Goal: Information Seeking & Learning: Learn about a topic

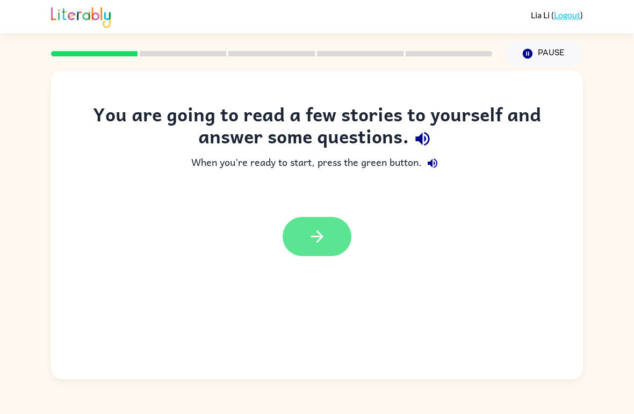
click at [323, 238] on icon "button" at bounding box center [317, 237] width 12 height 12
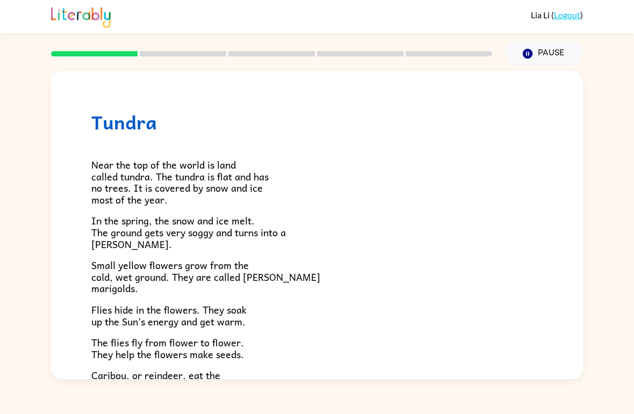
click at [462, 360] on div "Near the top of the world is land called tundra. The tundra is flat and has no …" at bounding box center [317, 313] width 452 height 361
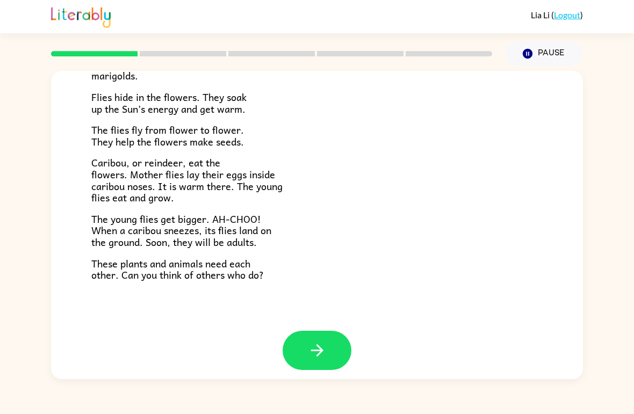
scroll to position [212, 0]
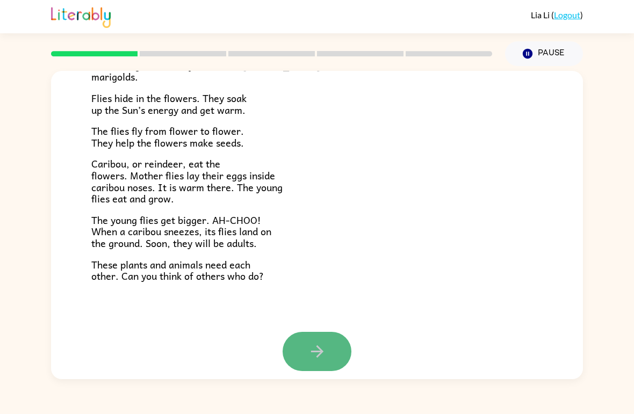
click at [326, 346] on icon "button" at bounding box center [317, 351] width 19 height 19
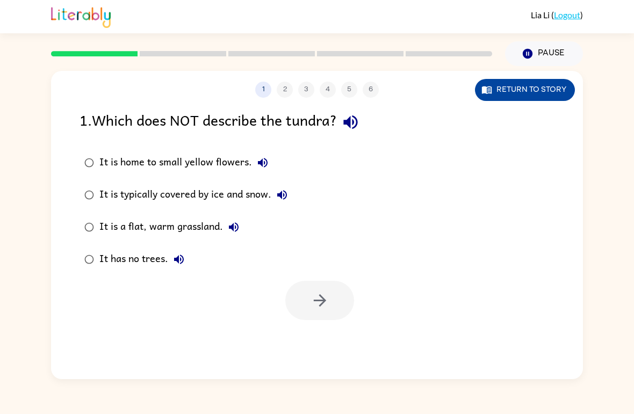
click at [546, 99] on button "Return to story" at bounding box center [525, 90] width 100 height 22
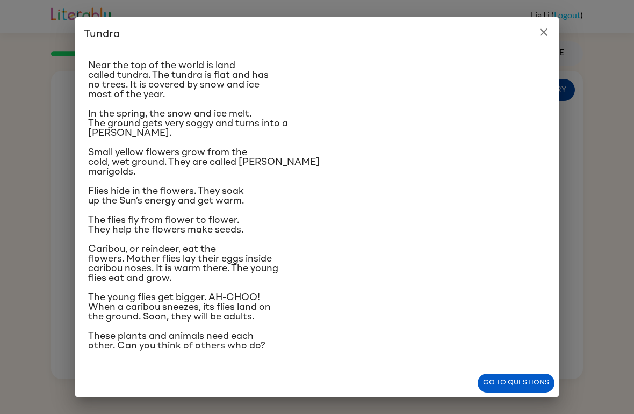
scroll to position [41, 0]
click at [544, 34] on icon "close" at bounding box center [544, 32] width 13 height 13
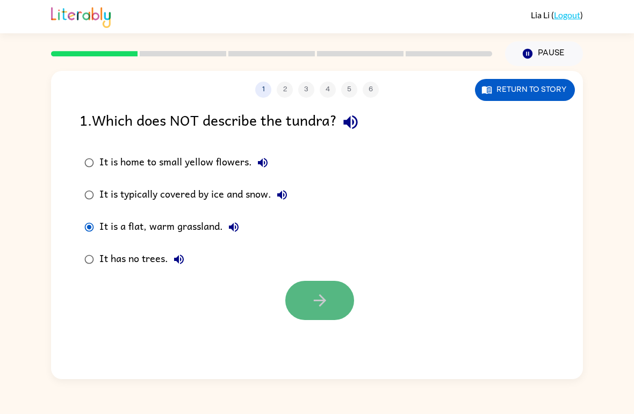
click at [321, 296] on icon "button" at bounding box center [320, 300] width 19 height 19
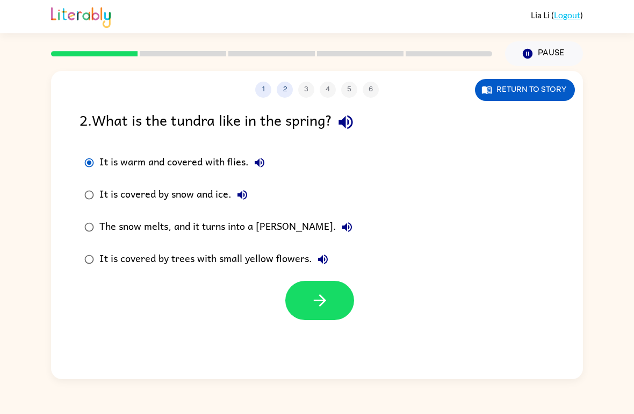
click at [263, 237] on div "The snow melts, and it turns into a [PERSON_NAME]." at bounding box center [228, 228] width 259 height 22
click at [253, 264] on div "It is covered by trees with small yellow flowers." at bounding box center [216, 260] width 234 height 22
click at [520, 272] on div "It is warm and covered with flies. It is covered by snow and ice. The snow melt…" at bounding box center [332, 211] width 504 height 129
click at [251, 235] on div "The snow melts, and it turns into a [PERSON_NAME]." at bounding box center [228, 228] width 259 height 22
click at [521, 91] on button "Return to story" at bounding box center [525, 90] width 100 height 22
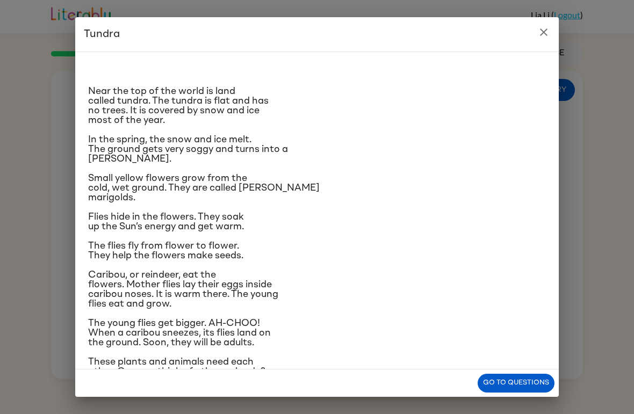
click at [88, 41] on h2 "Tundra" at bounding box center [317, 34] width 484 height 34
click at [538, 43] on h2 "Tundra" at bounding box center [317, 34] width 484 height 34
click at [548, 34] on icon "close" at bounding box center [544, 32] width 13 height 13
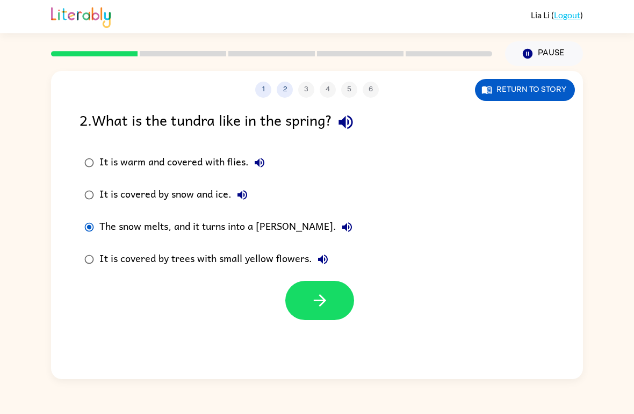
click at [546, 24] on div "[PERSON_NAME] ( Logout )" at bounding box center [317, 16] width 532 height 33
click at [323, 302] on icon "button" at bounding box center [320, 300] width 19 height 19
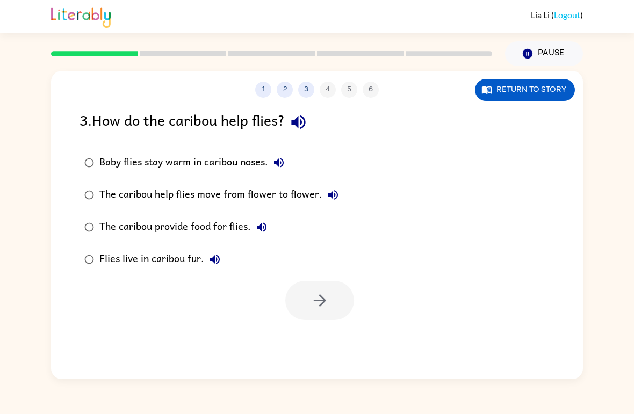
click at [240, 159] on div "Baby flies stay warm in caribou noses." at bounding box center [194, 163] width 190 height 22
click at [333, 309] on button "button" at bounding box center [319, 300] width 69 height 39
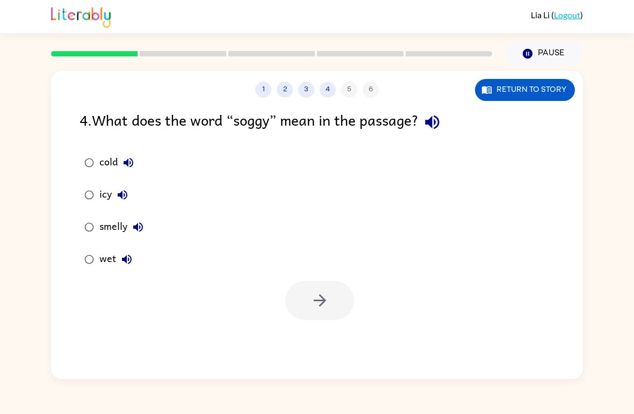
click at [129, 265] on icon "button" at bounding box center [126, 259] width 13 height 13
click at [330, 309] on button "button" at bounding box center [319, 300] width 69 height 39
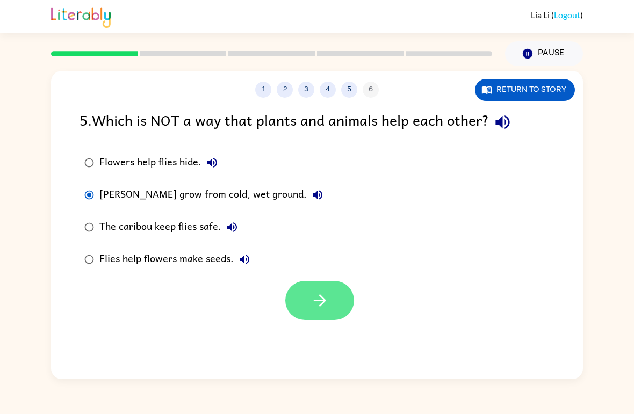
click at [331, 297] on button "button" at bounding box center [319, 300] width 69 height 39
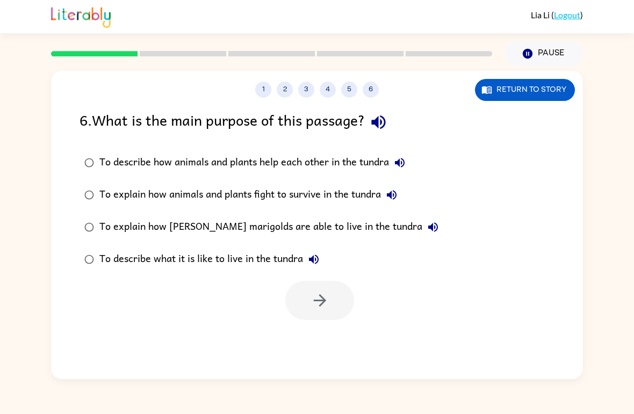
click at [314, 161] on div "To describe how animals and plants help each other in the tundra" at bounding box center [254, 163] width 311 height 22
click at [330, 305] on button "button" at bounding box center [319, 300] width 69 height 39
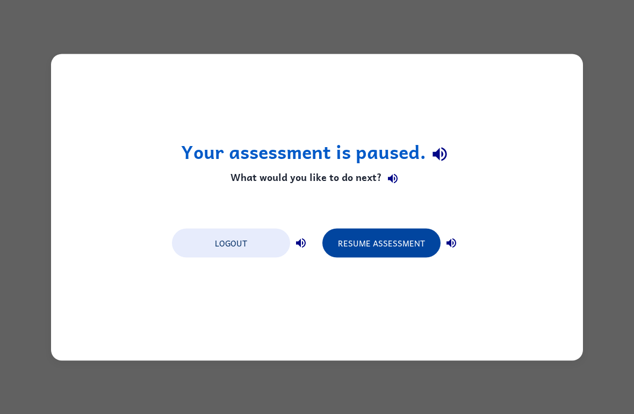
click at [400, 247] on button "Resume Assessment" at bounding box center [382, 242] width 118 height 29
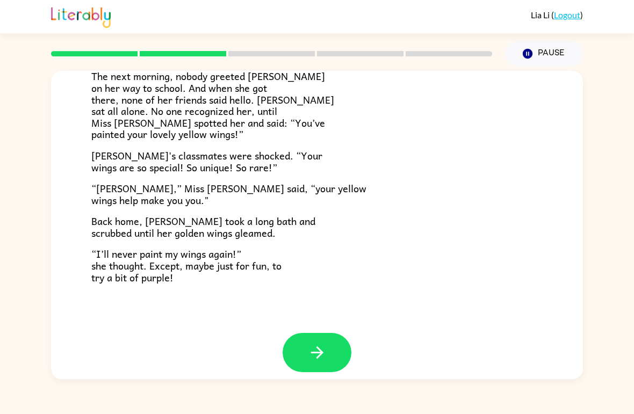
scroll to position [289, 0]
click at [339, 334] on button "button" at bounding box center [317, 353] width 69 height 39
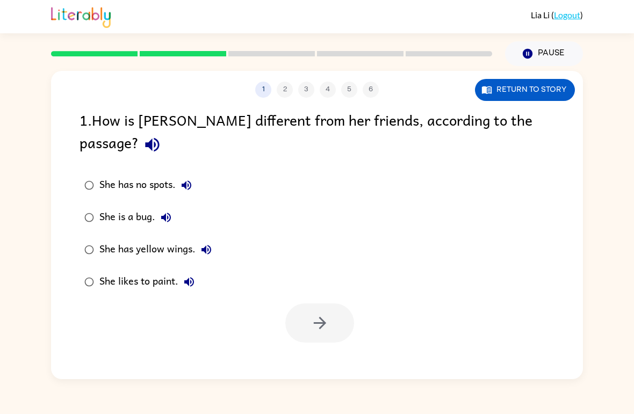
click at [159, 239] on div "She has yellow wings." at bounding box center [158, 250] width 118 height 22
click at [336, 304] on button "button" at bounding box center [319, 323] width 69 height 39
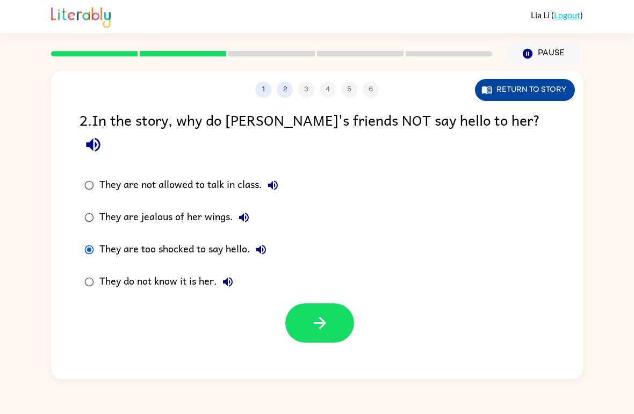
click at [522, 94] on button "Return to story" at bounding box center [525, 90] width 100 height 22
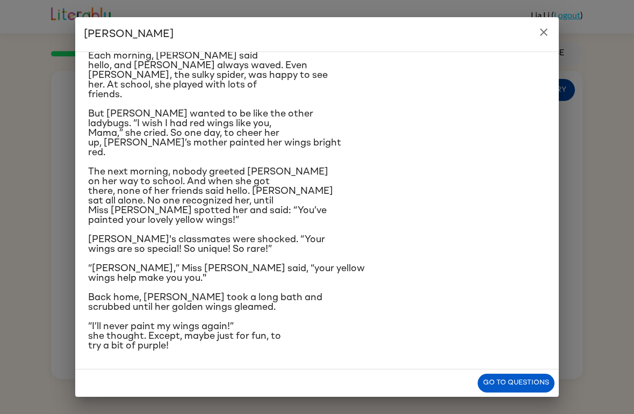
scroll to position [187, 0]
click at [517, 385] on button "Go to questions" at bounding box center [516, 383] width 77 height 19
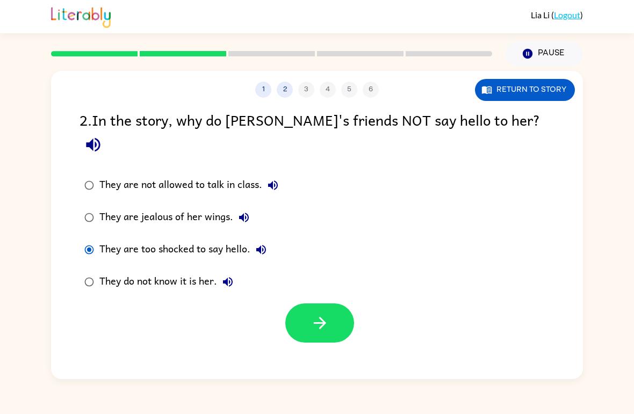
click at [203, 271] on div "They do not know it is her." at bounding box center [168, 282] width 139 height 22
click at [323, 304] on button "button" at bounding box center [319, 323] width 69 height 39
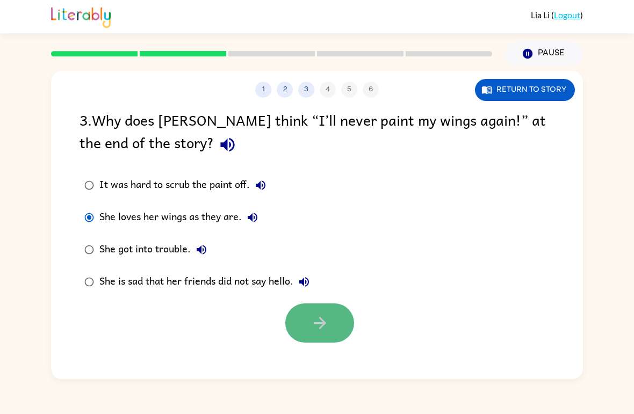
click at [328, 319] on icon "button" at bounding box center [320, 323] width 19 height 19
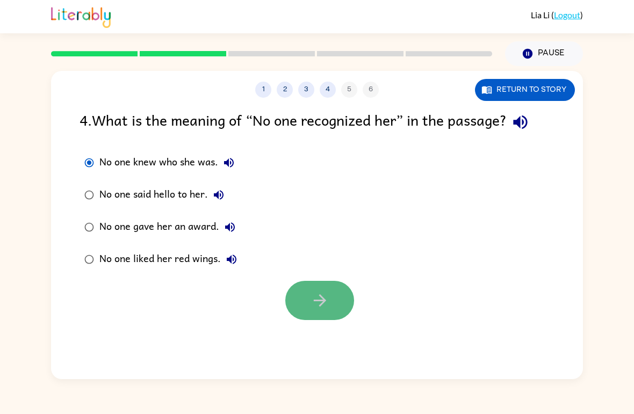
click at [333, 311] on button "button" at bounding box center [319, 300] width 69 height 39
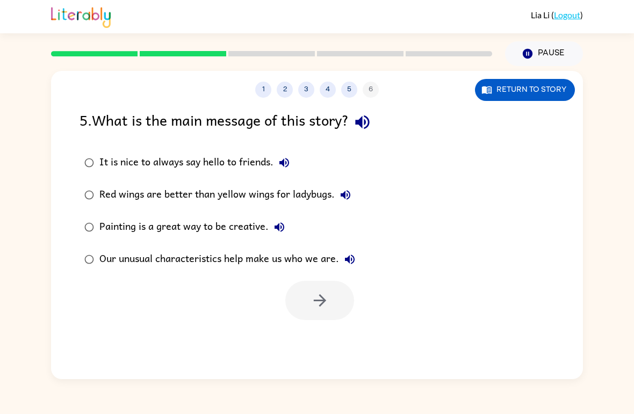
click at [109, 260] on div "Our unusual characteristics help make us who we are." at bounding box center [229, 260] width 261 height 22
click at [330, 302] on button "button" at bounding box center [319, 300] width 69 height 39
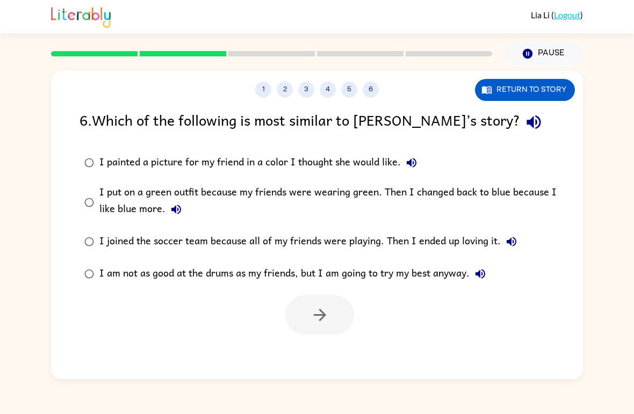
click at [404, 187] on div "I put on a green outfit because my friends were wearing green. Then I changed b…" at bounding box center [334, 202] width 470 height 36
click at [330, 314] on button "button" at bounding box center [319, 315] width 69 height 39
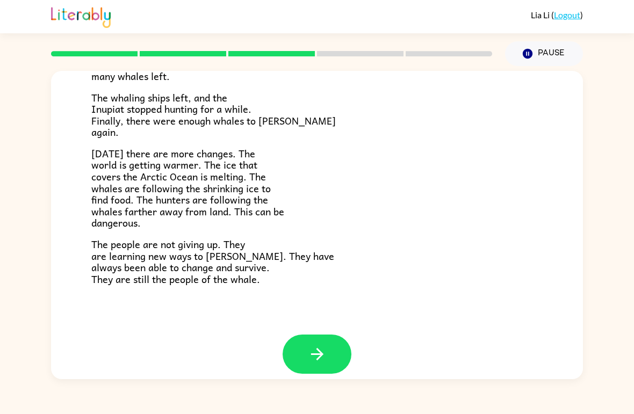
scroll to position [349, 0]
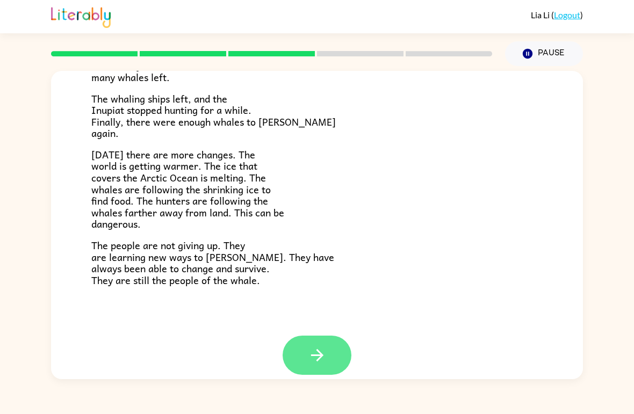
click at [319, 336] on button "button" at bounding box center [317, 355] width 69 height 39
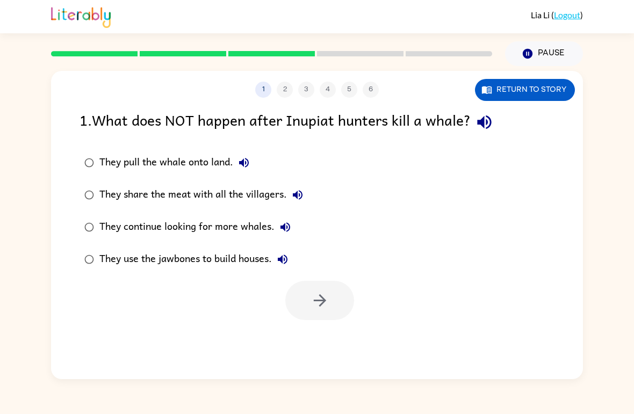
scroll to position [0, 0]
click at [338, 300] on button "button" at bounding box center [319, 300] width 69 height 39
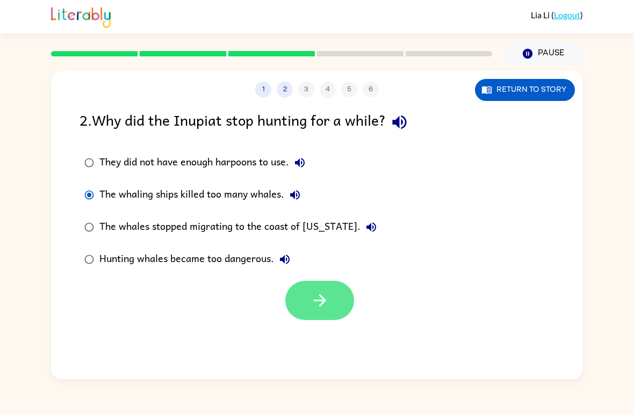
click at [327, 300] on icon "button" at bounding box center [320, 300] width 19 height 19
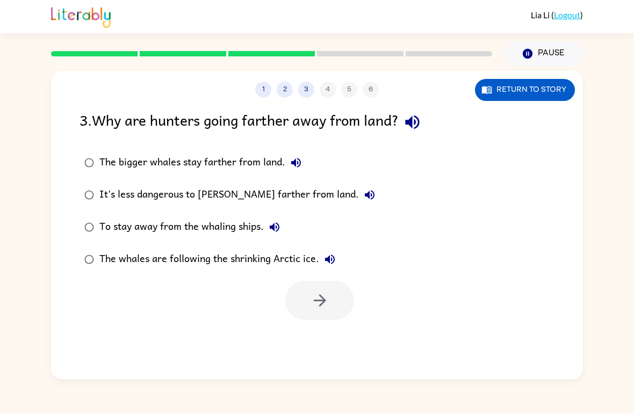
click at [113, 261] on div "The whales are following the shrinking Arctic ice." at bounding box center [219, 260] width 241 height 22
click at [333, 300] on button "button" at bounding box center [319, 300] width 69 height 39
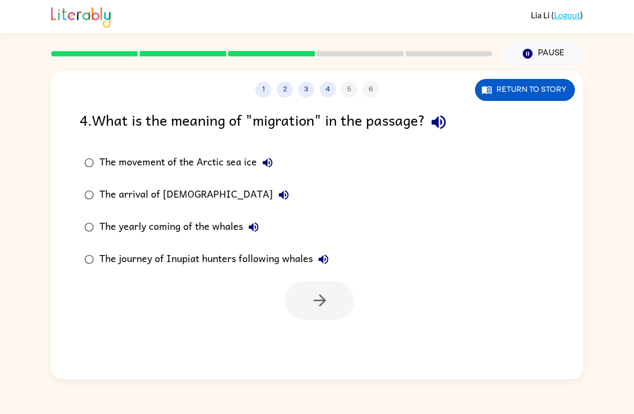
click at [94, 215] on label "The yearly coming of the whales" at bounding box center [207, 227] width 266 height 32
click at [346, 295] on button "button" at bounding box center [319, 300] width 69 height 39
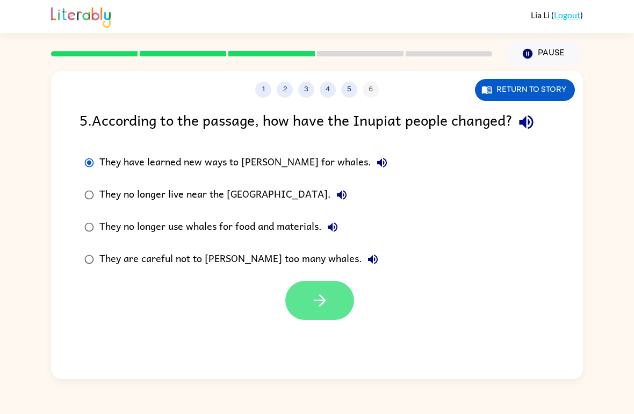
click at [330, 297] on button "button" at bounding box center [319, 300] width 69 height 39
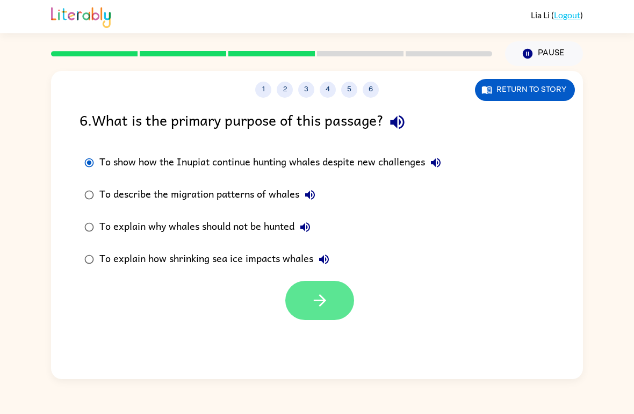
click at [308, 308] on button "button" at bounding box center [319, 300] width 69 height 39
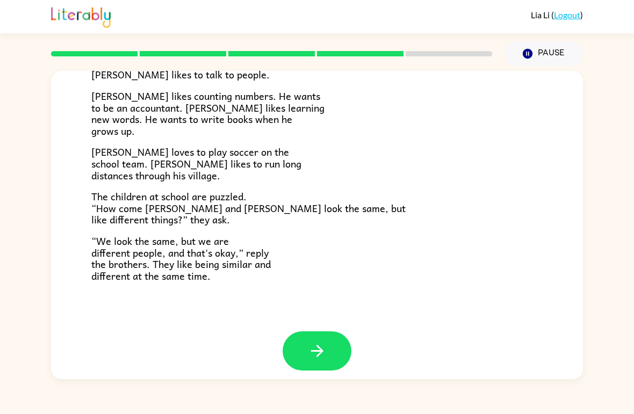
scroll to position [223, 0]
click at [288, 332] on button "button" at bounding box center [317, 351] width 69 height 39
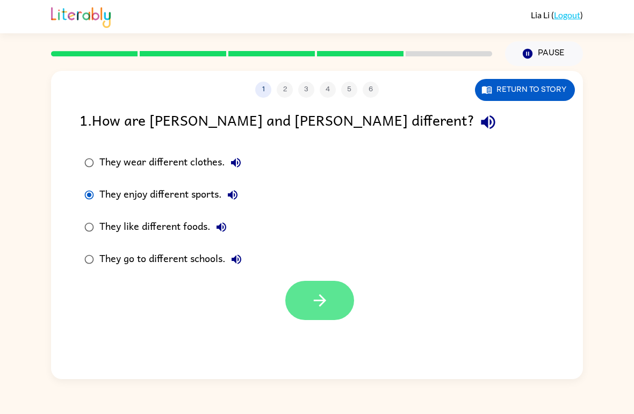
click at [346, 289] on button "button" at bounding box center [319, 300] width 69 height 39
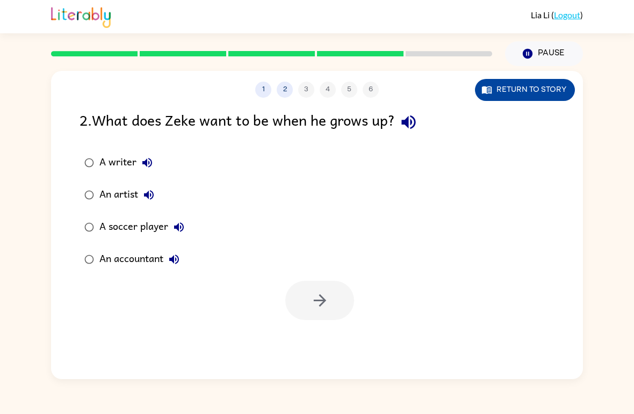
click at [528, 92] on button "Return to story" at bounding box center [525, 90] width 100 height 22
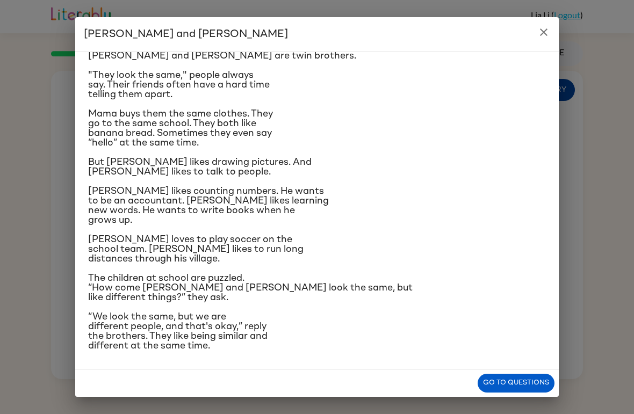
scroll to position [100, 0]
click at [513, 386] on button "Go to questions" at bounding box center [516, 383] width 77 height 19
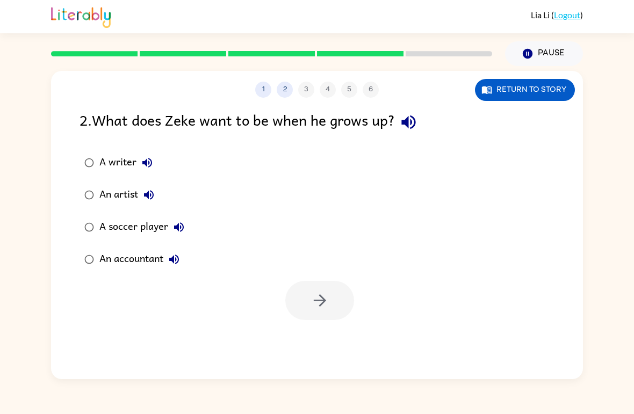
click at [96, 247] on label "An accountant" at bounding box center [134, 260] width 121 height 32
click at [364, 45] on div at bounding box center [272, 54] width 454 height 38
click at [327, 287] on button "button" at bounding box center [319, 300] width 69 height 39
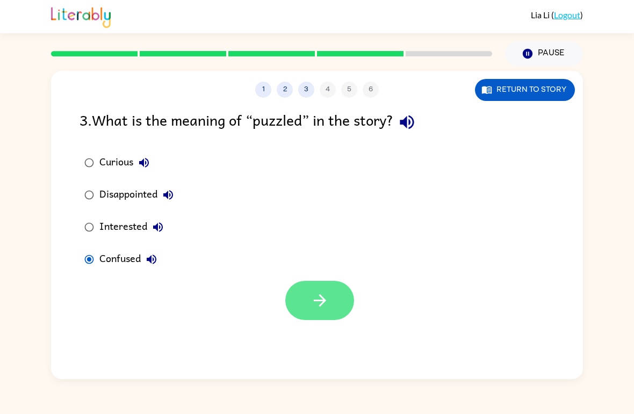
click at [330, 292] on button "button" at bounding box center [319, 300] width 69 height 39
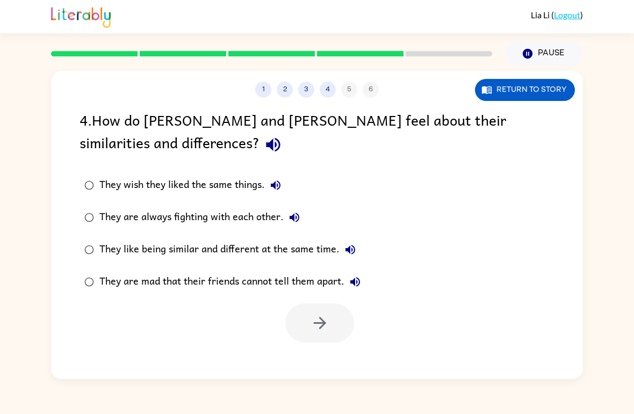
click at [203, 254] on div "They like being similar and different at the same time." at bounding box center [230, 250] width 262 height 22
click at [330, 318] on button "button" at bounding box center [319, 323] width 69 height 39
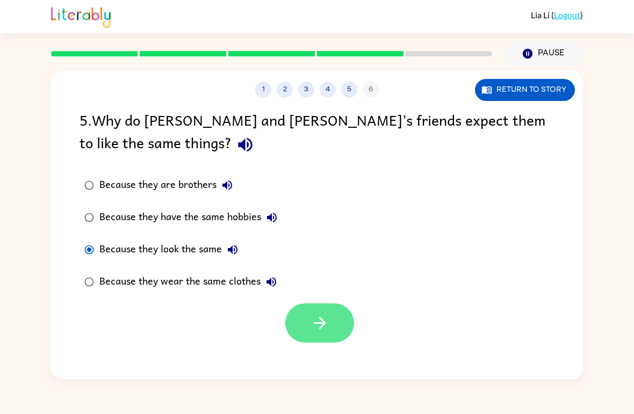
click at [321, 312] on button "button" at bounding box center [319, 323] width 69 height 39
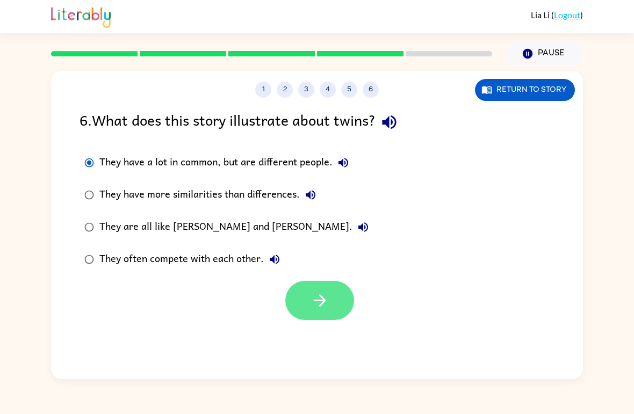
click at [308, 309] on button "button" at bounding box center [319, 300] width 69 height 39
